Goal: Navigation & Orientation: Find specific page/section

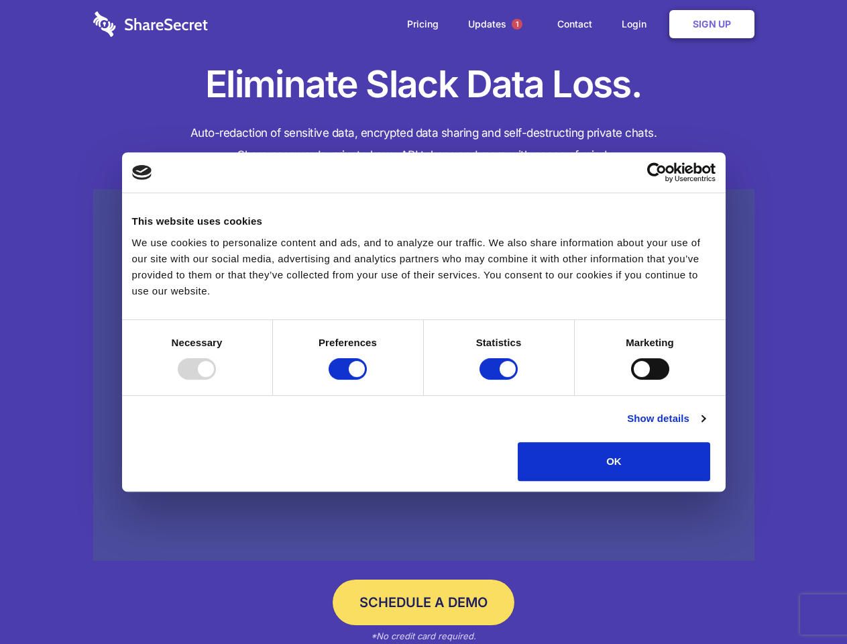
click at [216, 380] on div at bounding box center [197, 368] width 38 height 21
click at [367, 380] on input "Preferences" at bounding box center [348, 368] width 38 height 21
checkbox input "false"
click at [500, 380] on input "Statistics" at bounding box center [499, 368] width 38 height 21
checkbox input "false"
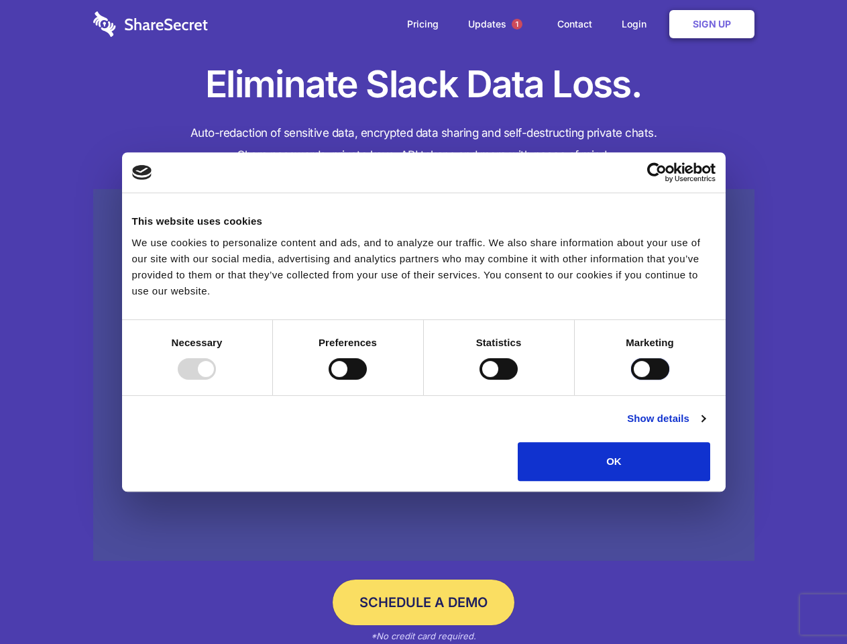
click at [631, 380] on input "Marketing" at bounding box center [650, 368] width 38 height 21
checkbox input "true"
click at [705, 427] on link "Show details" at bounding box center [666, 419] width 78 height 16
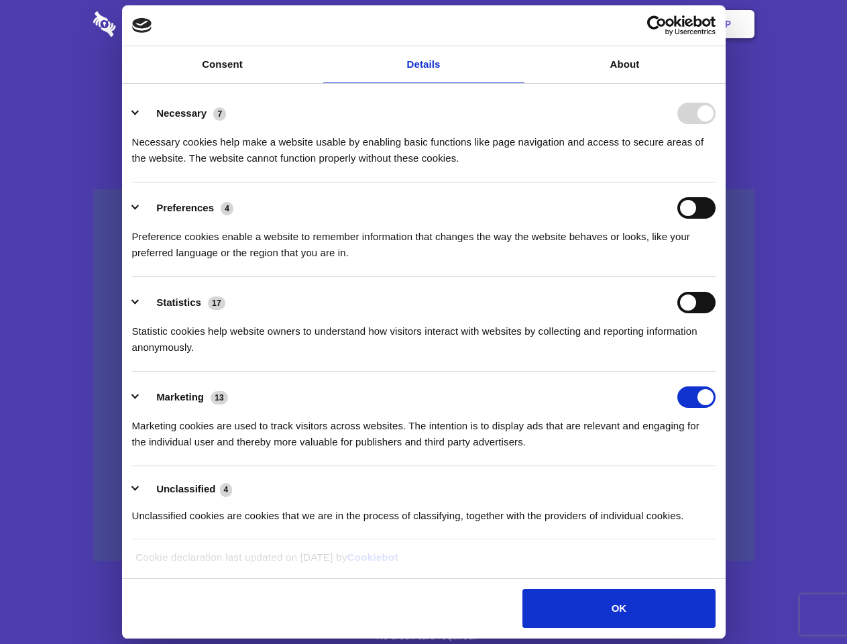
click at [716, 182] on li "Necessary 7 Necessary cookies help make a website usable by enabling basic func…" at bounding box center [424, 135] width 584 height 95
click at [517, 24] on span "1" at bounding box center [517, 24] width 11 height 11
